Goal: Obtain resource: Obtain resource

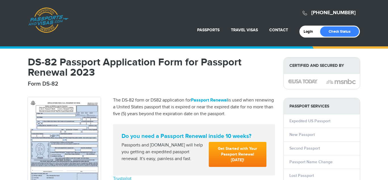
click at [74, 134] on img at bounding box center [64, 144] width 73 height 95
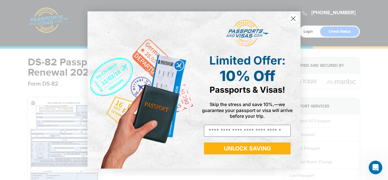
click at [295, 18] on circle "Close dialog" at bounding box center [293, 18] width 9 height 9
